Goal: Information Seeking & Learning: Check status

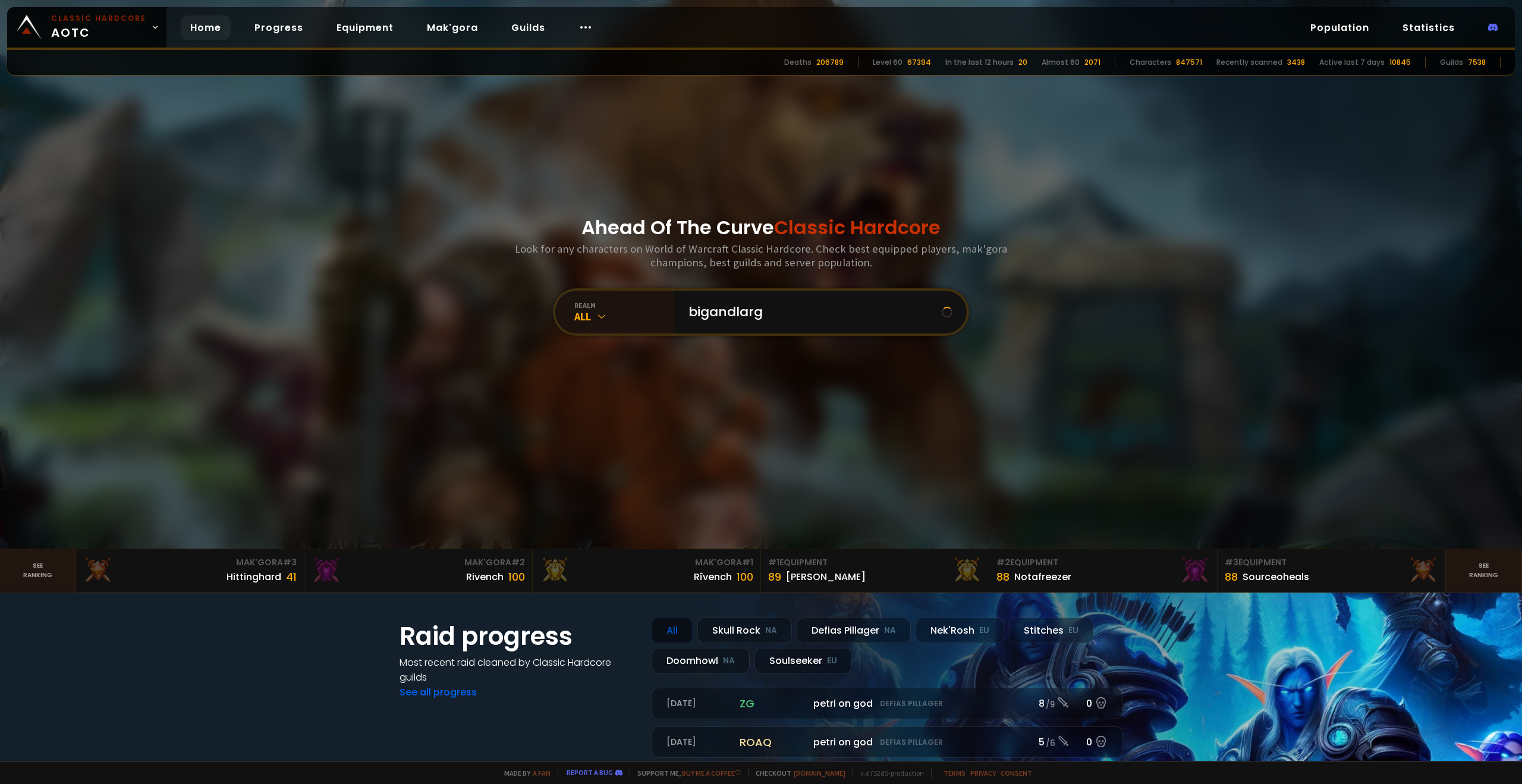
type input "bigandlarge"
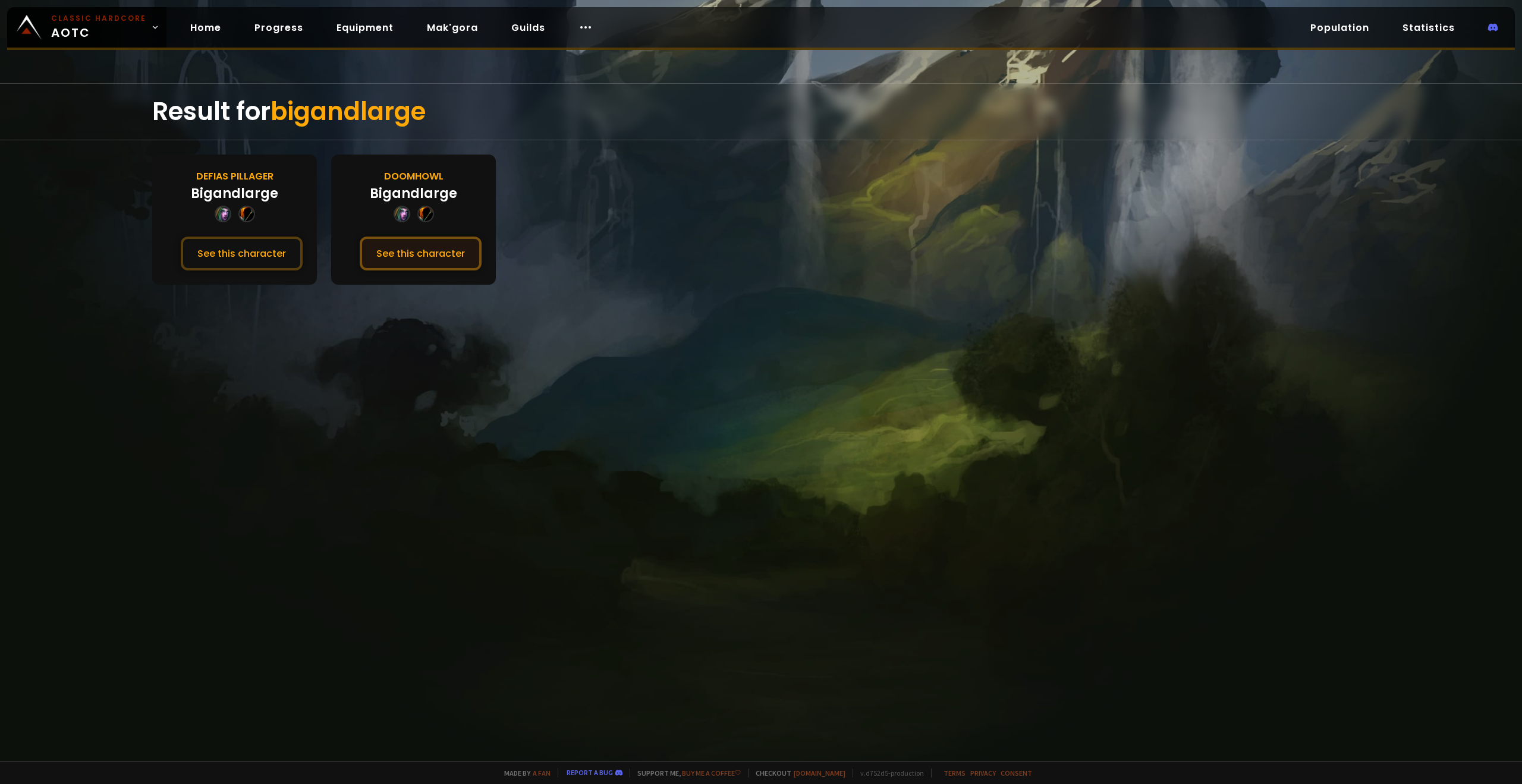
click at [420, 254] on button "See this character" at bounding box center [420, 253] width 122 height 34
click at [236, 251] on button "See this character" at bounding box center [241, 253] width 122 height 34
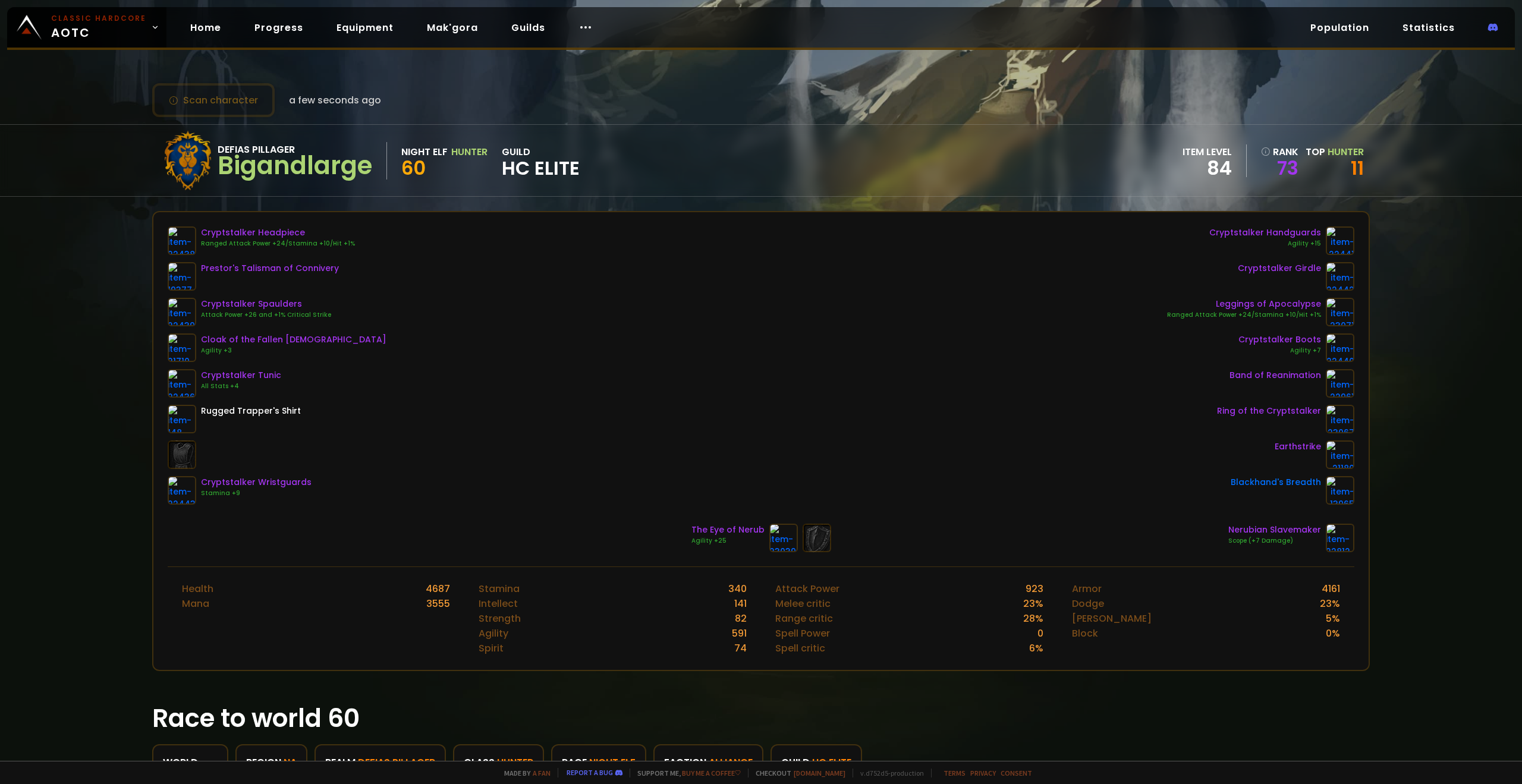
drag, startPoint x: 1020, startPoint y: 313, endPoint x: 998, endPoint y: 308, distance: 22.6
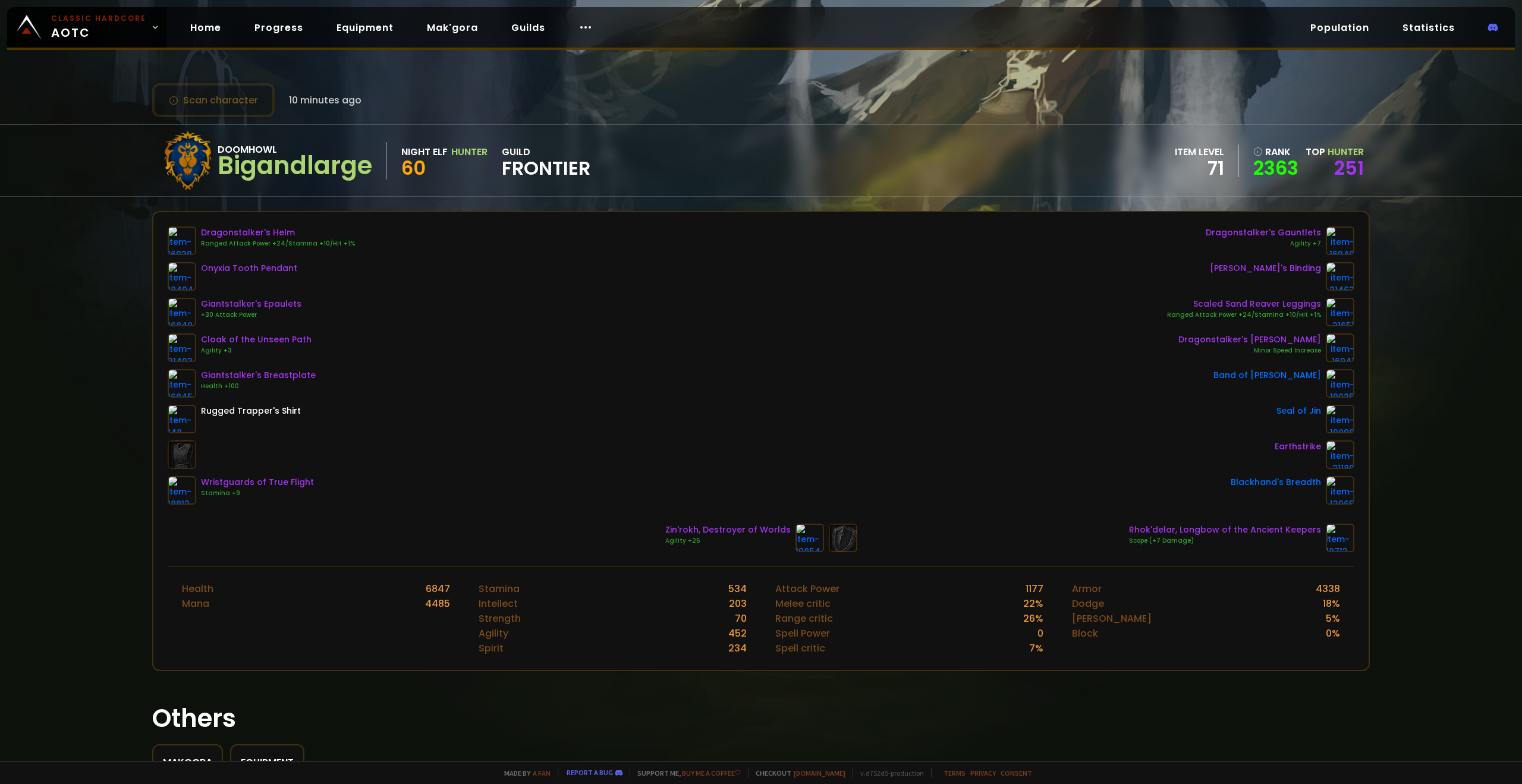
click at [485, 341] on div "Dragonstalker's Helm Ranged Attack Power +24/Stamina +10/Hit +1% Onyxia Tooth P…" at bounding box center [761, 364] width 1186 height 278
click at [536, 358] on div "Dragonstalker's Helm Ranged Attack Power +24/Stamina +10/Hit +1% Onyxia Tooth P…" at bounding box center [761, 364] width 1186 height 278
click at [582, 422] on div "Dragonstalker's Helm Ranged Attack Power +24/Stamina +10/Hit +1% Onyxia Tooth P…" at bounding box center [761, 364] width 1186 height 278
